Goal: Task Accomplishment & Management: Use online tool/utility

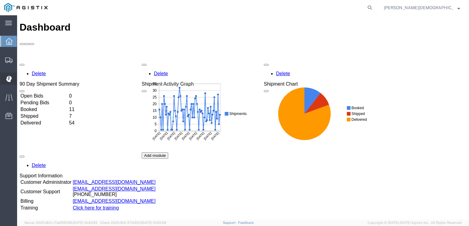
click at [10, 75] on icon at bounding box center [9, 78] width 6 height 6
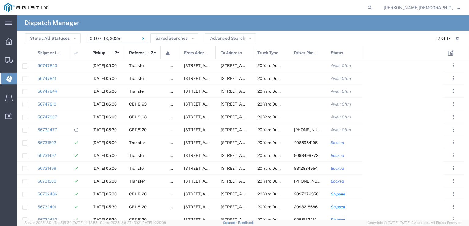
click at [106, 37] on input "[DATE] - [DATE]" at bounding box center [117, 38] width 61 height 9
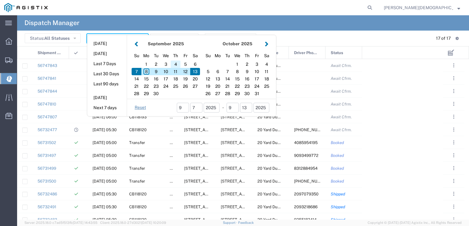
click at [172, 62] on div "4" at bounding box center [176, 63] width 10 height 7
click at [172, 63] on div "4" at bounding box center [176, 63] width 10 height 7
type input "[DATE]"
type input "[DATE] - [DATE]"
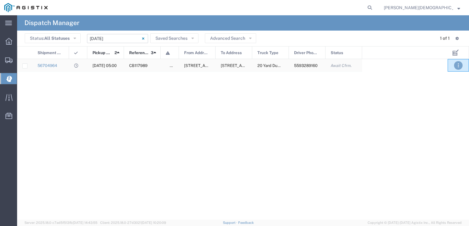
click at [458, 67] on span ". . ." at bounding box center [458, 65] width 1 height 7
click at [444, 82] on link "Decline" at bounding box center [443, 83] width 19 height 5
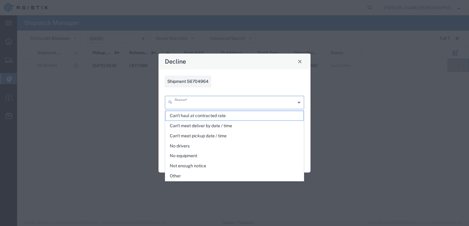
click at [295, 103] on input "text" at bounding box center [235, 101] width 121 height 11
drag, startPoint x: 183, startPoint y: 173, endPoint x: 186, endPoint y: 170, distance: 4.8
click at [183, 173] on span "Other" at bounding box center [234, 175] width 138 height 9
type input "Other"
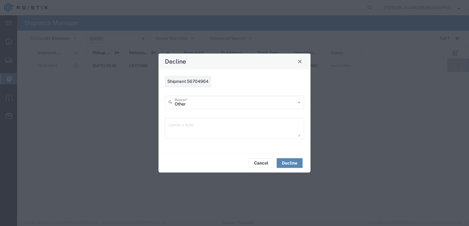
click at [288, 163] on button "Decline" at bounding box center [290, 163] width 26 height 10
